Goal: Information Seeking & Learning: Learn about a topic

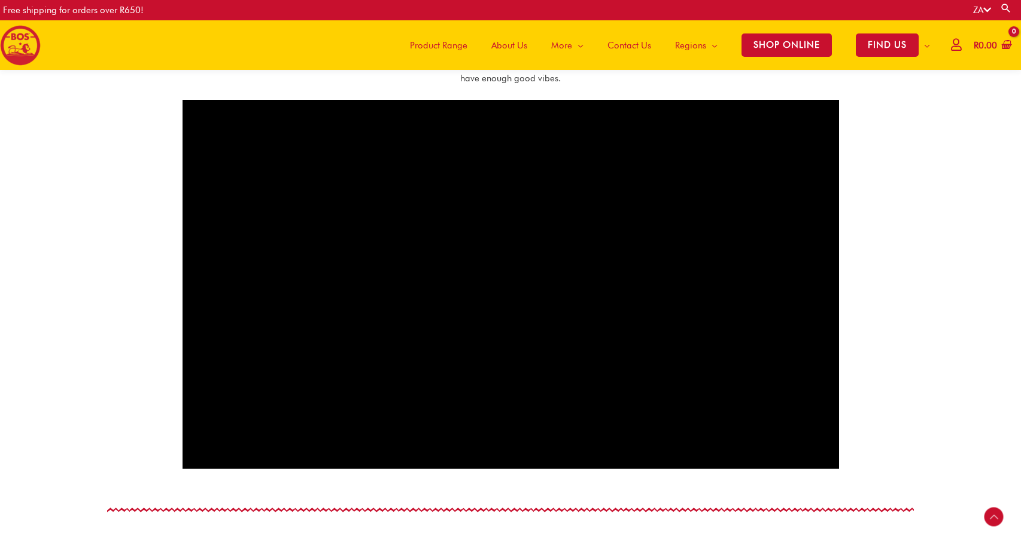
scroll to position [679, 0]
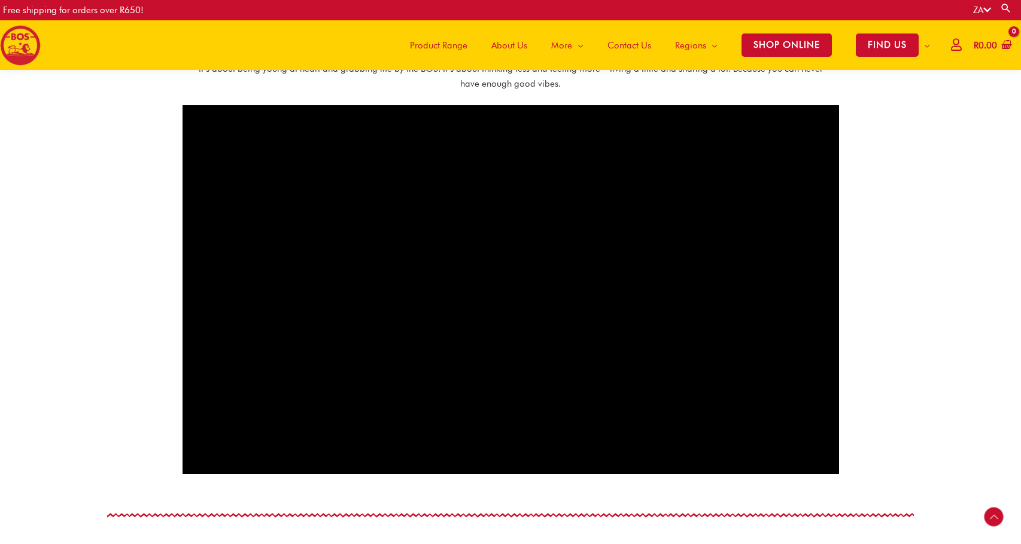
click at [882, 210] on section "GO FOR IT. GO BOS! It’s about being young at heart and grabbing life by the BOS…" at bounding box center [510, 232] width 1021 height 530
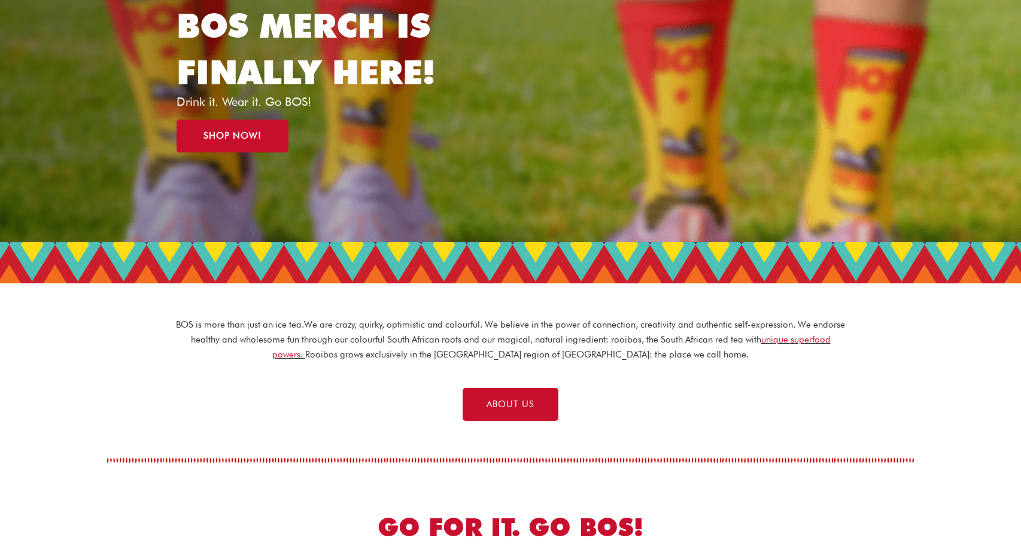
scroll to position [0, 0]
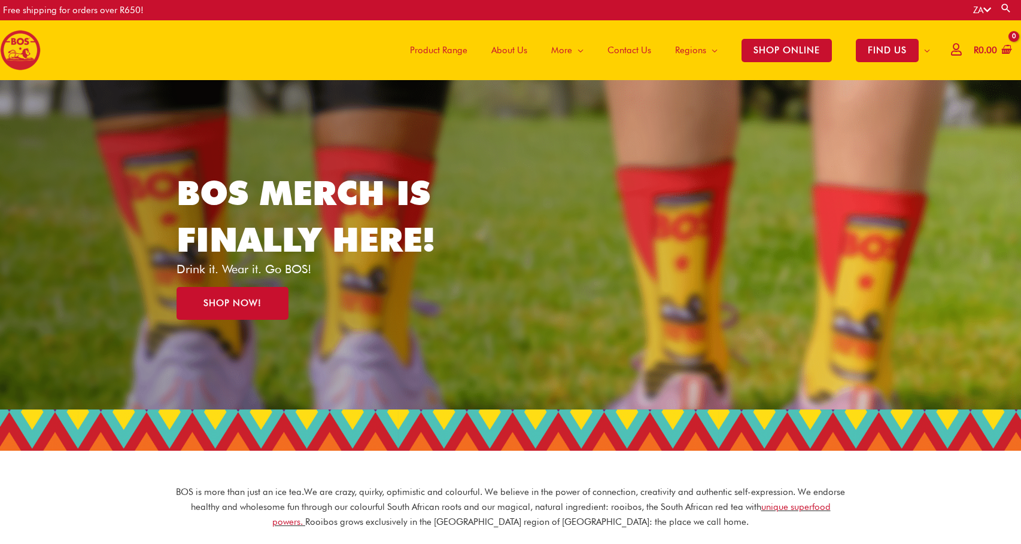
click at [498, 80] on link "About Us" at bounding box center [509, 50] width 60 height 60
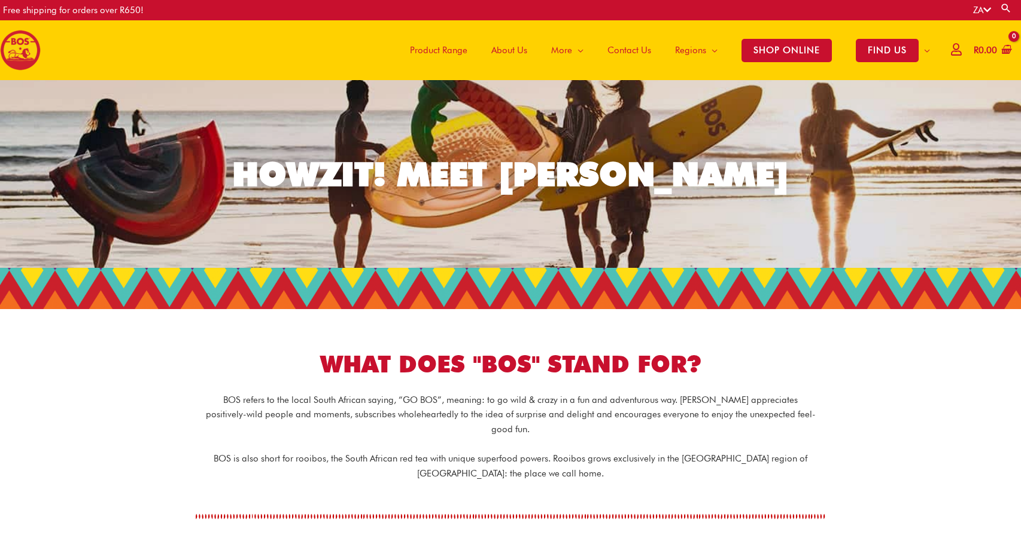
drag, startPoint x: 543, startPoint y: 176, endPoint x: 557, endPoint y: 176, distance: 13.8
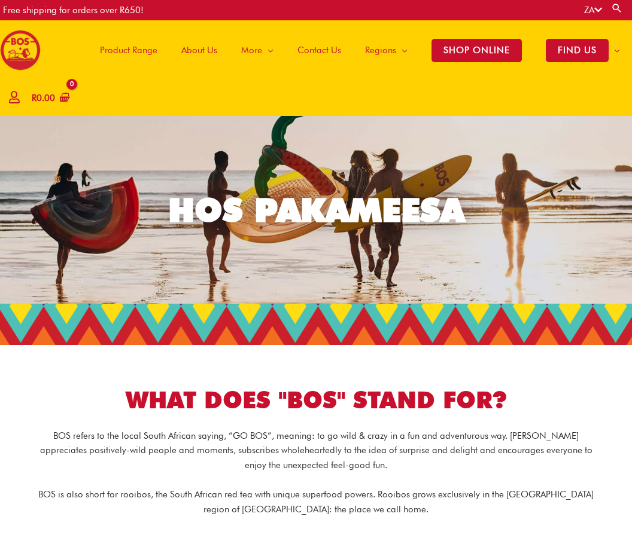
click at [529, 227] on link "HOS PAKAMEESA" at bounding box center [316, 210] width 632 height 188
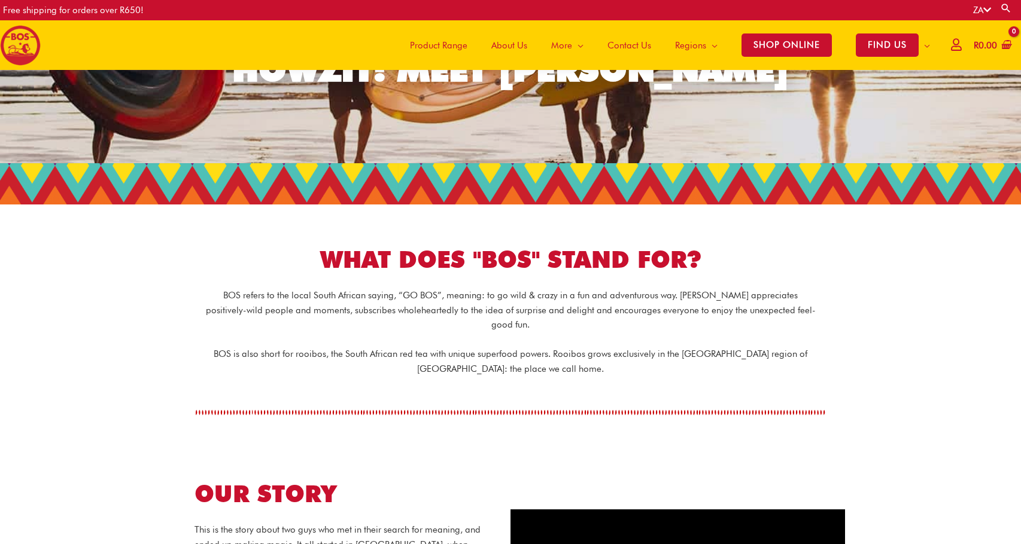
scroll to position [406, 0]
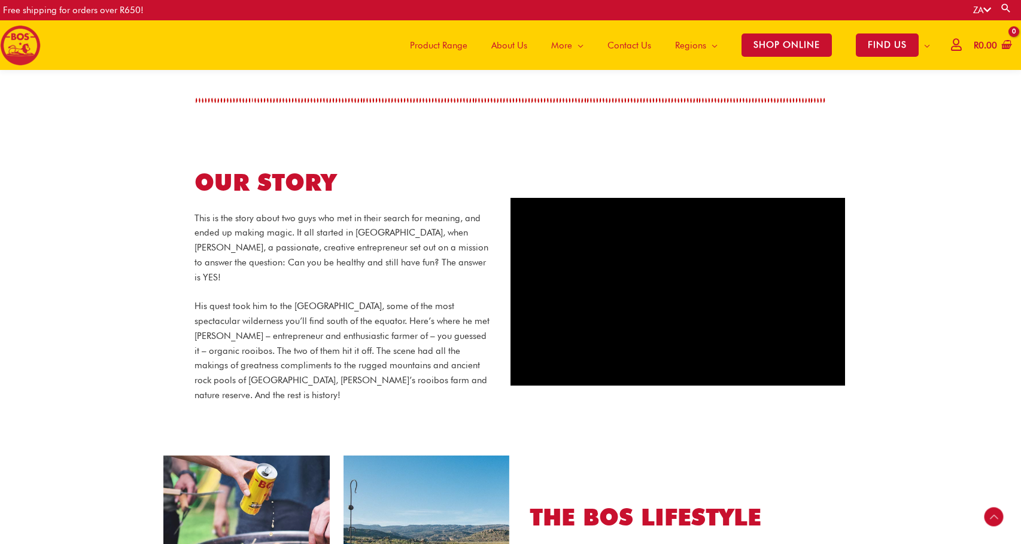
click at [631, 226] on section "OUR STORY This is the story about two guys who met in their search for meaning,…" at bounding box center [510, 286] width 1021 height 339
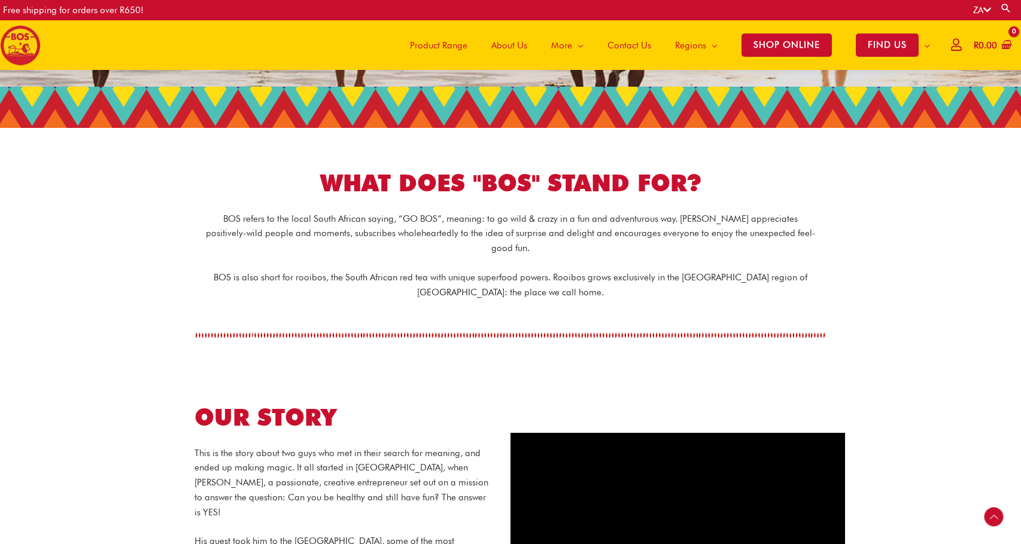
scroll to position [0, 0]
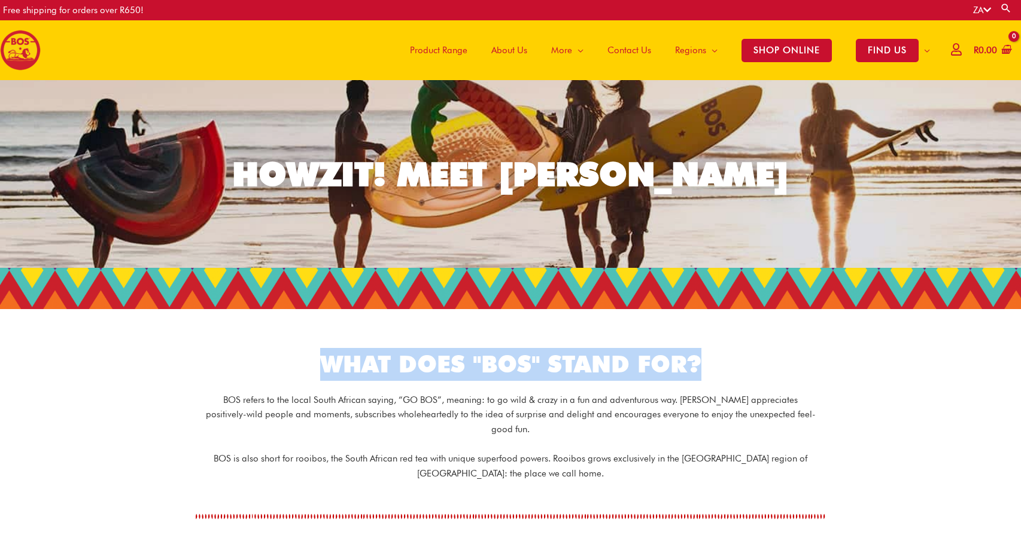
drag, startPoint x: 321, startPoint y: 358, endPoint x: 732, endPoint y: 358, distance: 411.0
click at [631, 358] on h1 "WHAT DOES "BOS" STAND FOR?" at bounding box center [510, 364] width 670 height 33
